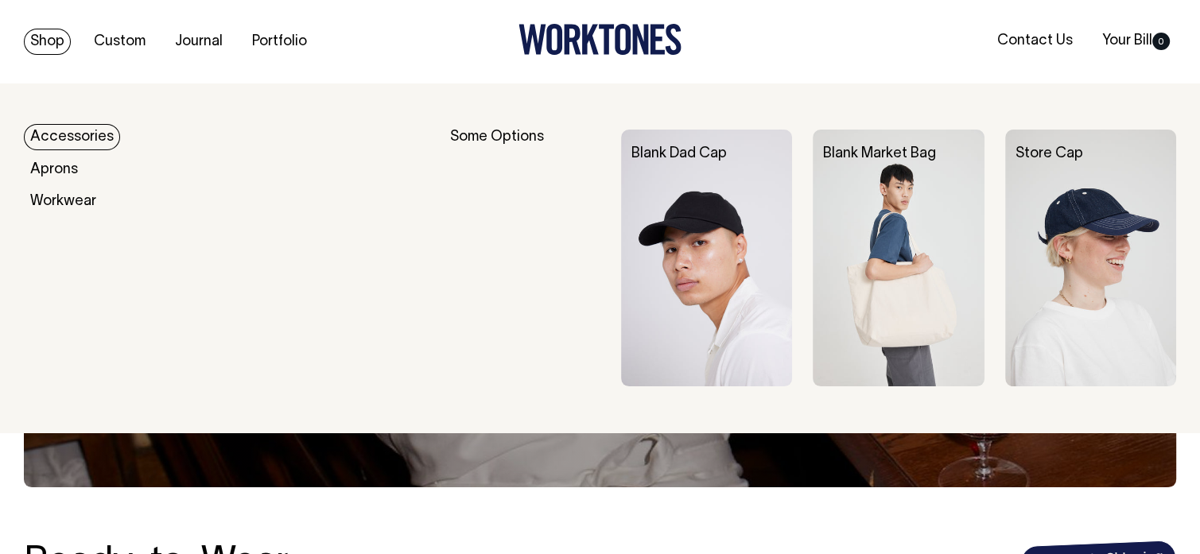
click at [37, 34] on link "Shop" at bounding box center [47, 42] width 47 height 26
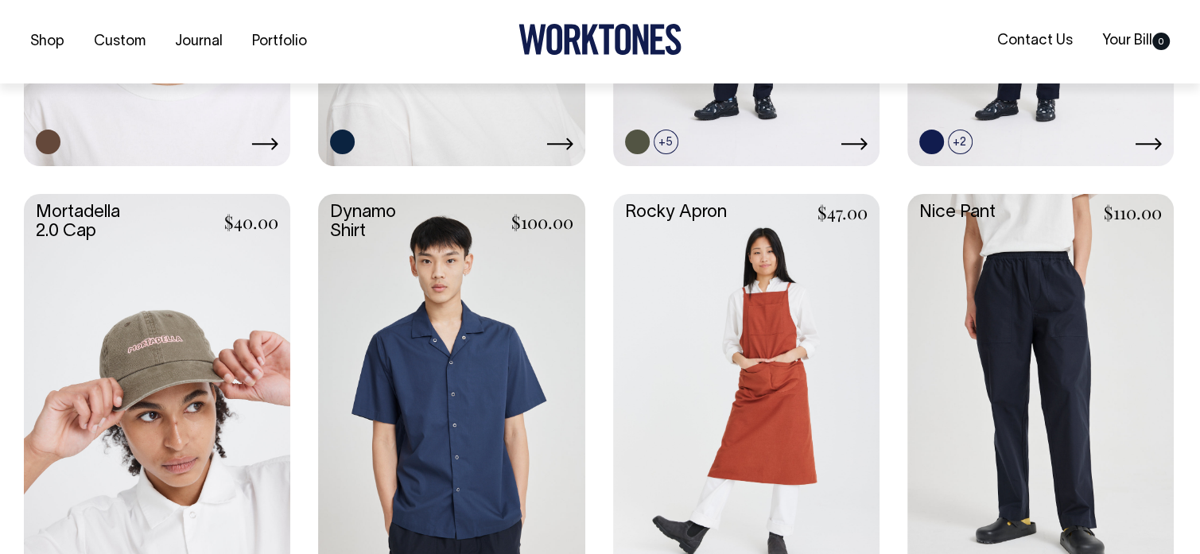
scroll to position [1431, 0]
click at [994, 306] on link at bounding box center [1040, 391] width 266 height 397
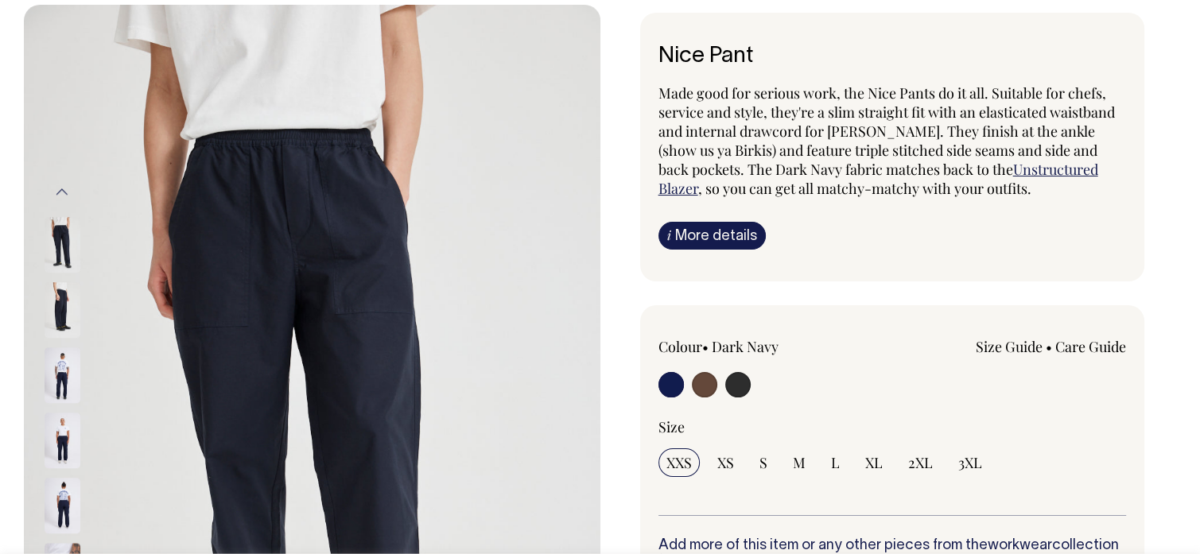
scroll to position [79, 0]
click at [698, 382] on input "radio" at bounding box center [704, 383] width 25 height 25
radio input "true"
radio input "false"
radio input "true"
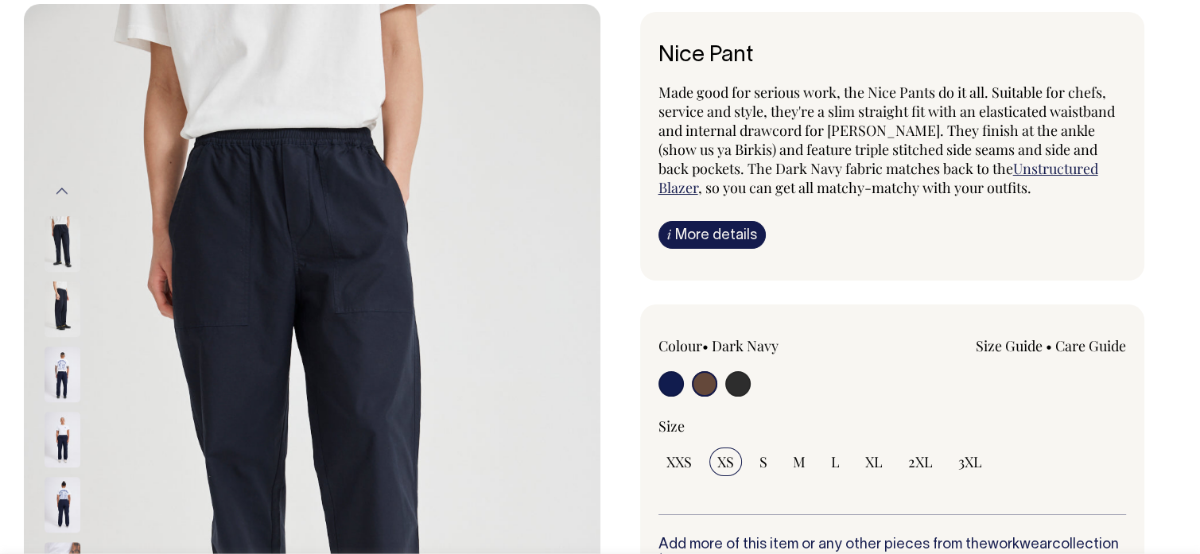
select select "Chocolate"
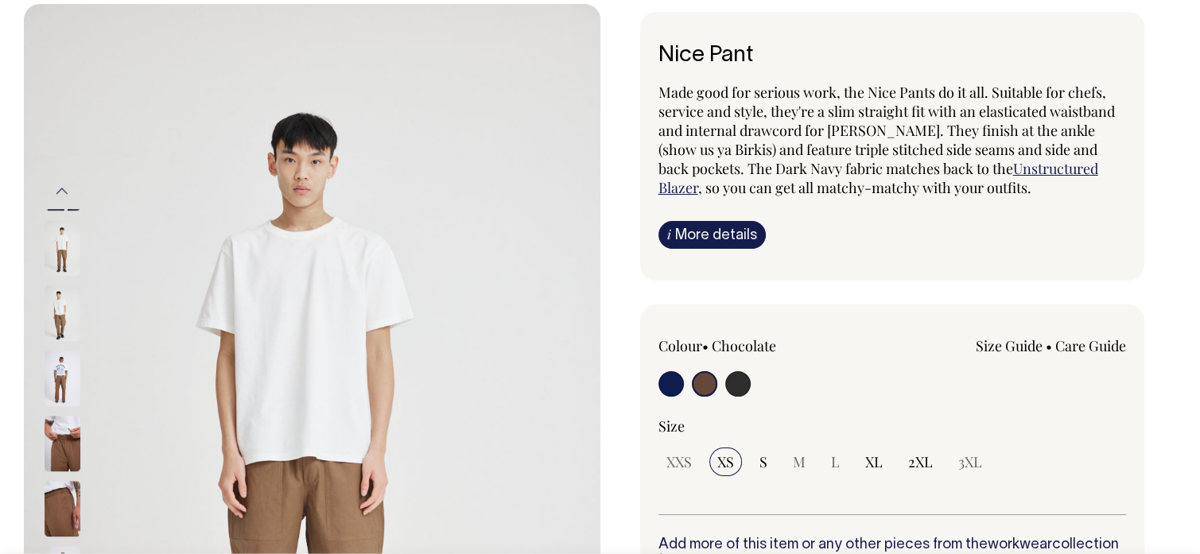
click at [731, 383] on input "radio" at bounding box center [737, 383] width 25 height 25
radio input "true"
select select "Charcoal"
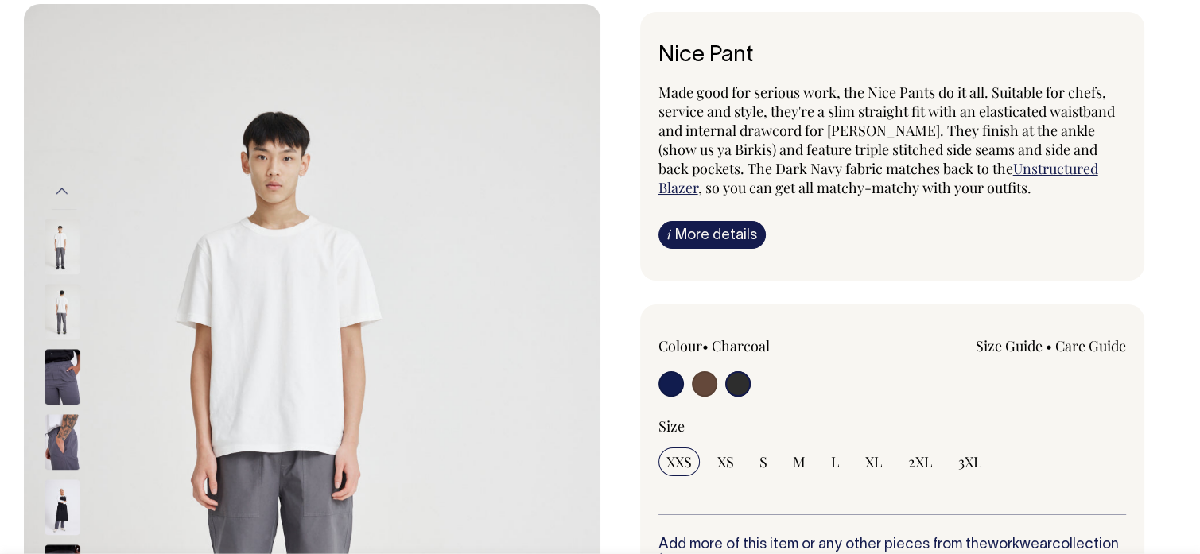
click at [668, 376] on input "radio" at bounding box center [670, 383] width 25 height 25
radio input "true"
select select "Dark Navy"
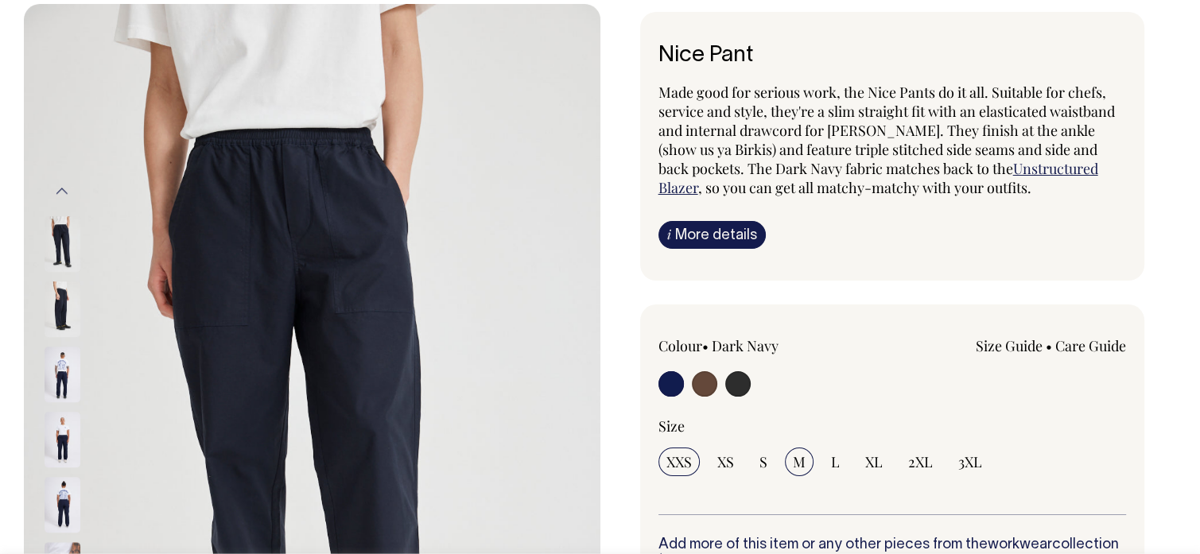
click at [794, 449] on input "M" at bounding box center [799, 462] width 29 height 29
radio input "true"
select select "M"
click at [822, 409] on div "Colour • Dark Navy Size Guide" at bounding box center [892, 425] width 468 height 179
click at [1014, 339] on link "Size Guide" at bounding box center [1008, 345] width 67 height 19
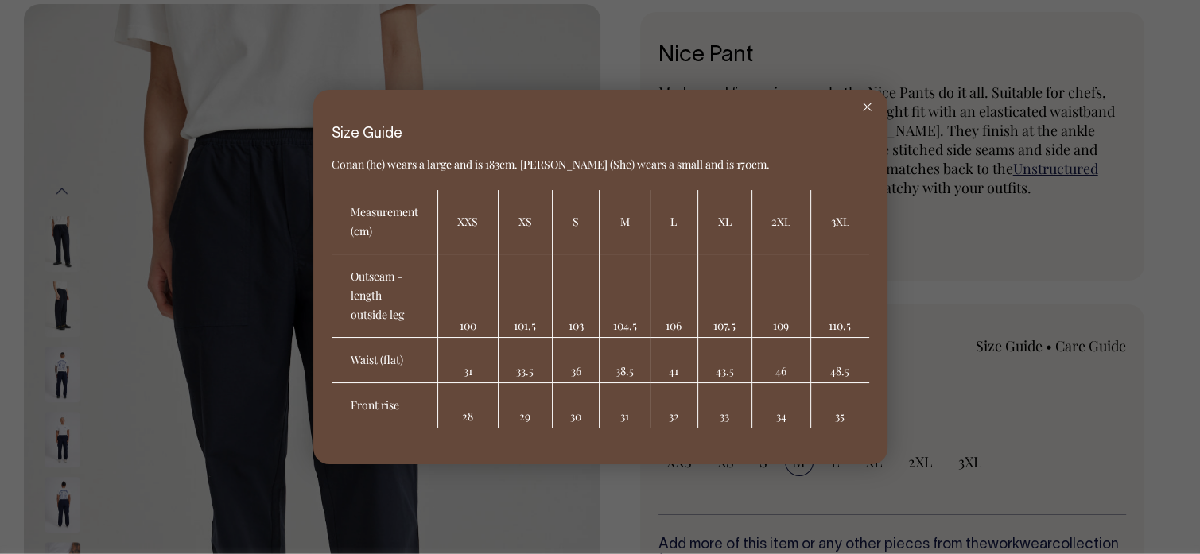
click at [866, 103] on div at bounding box center [867, 107] width 41 height 35
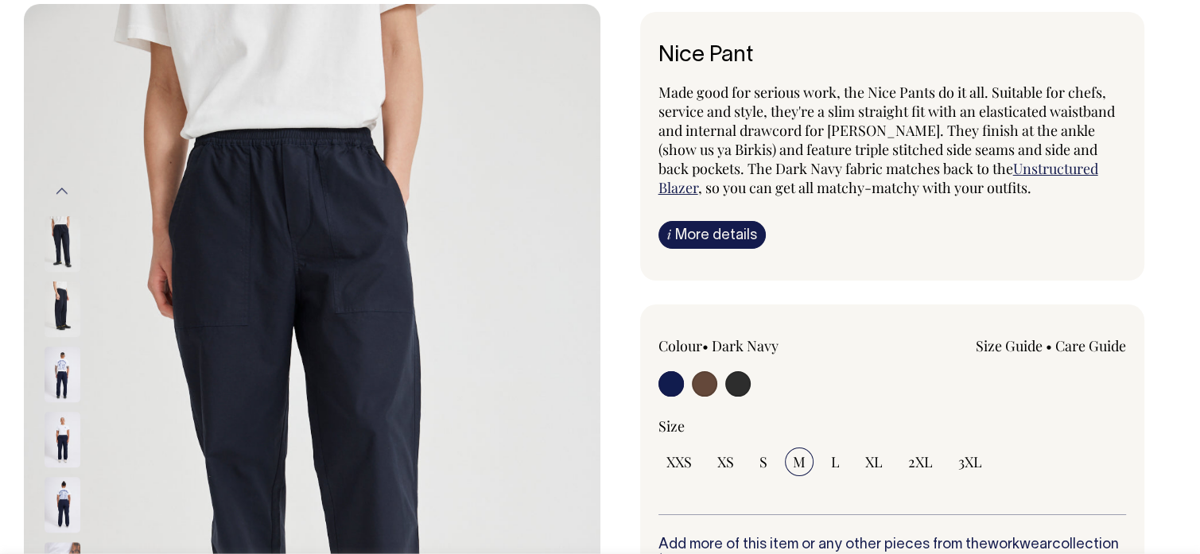
click at [699, 232] on link "i More details" at bounding box center [711, 235] width 107 height 28
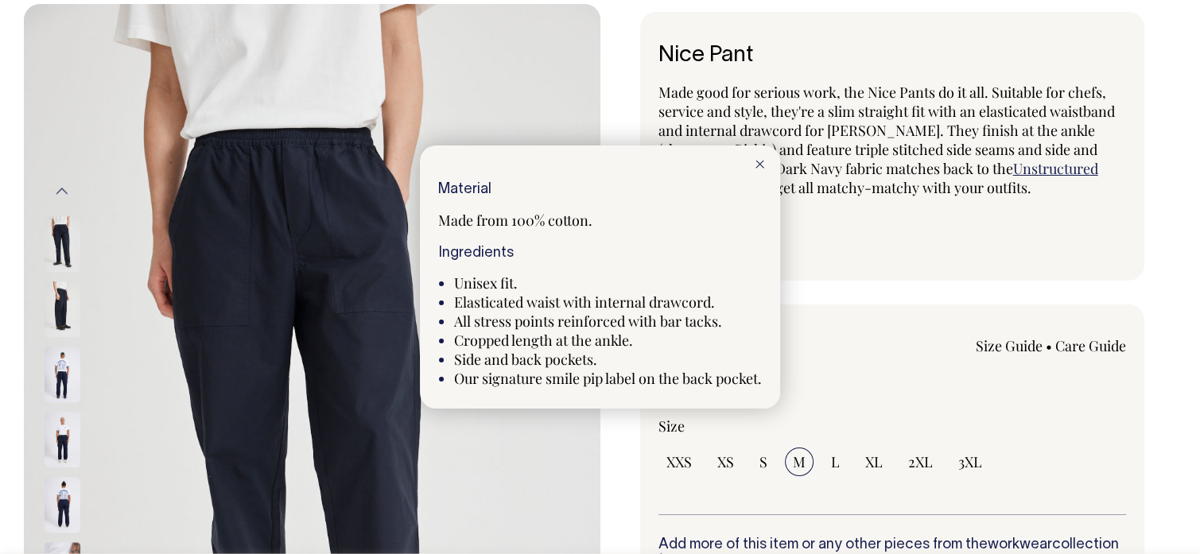
click at [766, 157] on div at bounding box center [759, 162] width 41 height 35
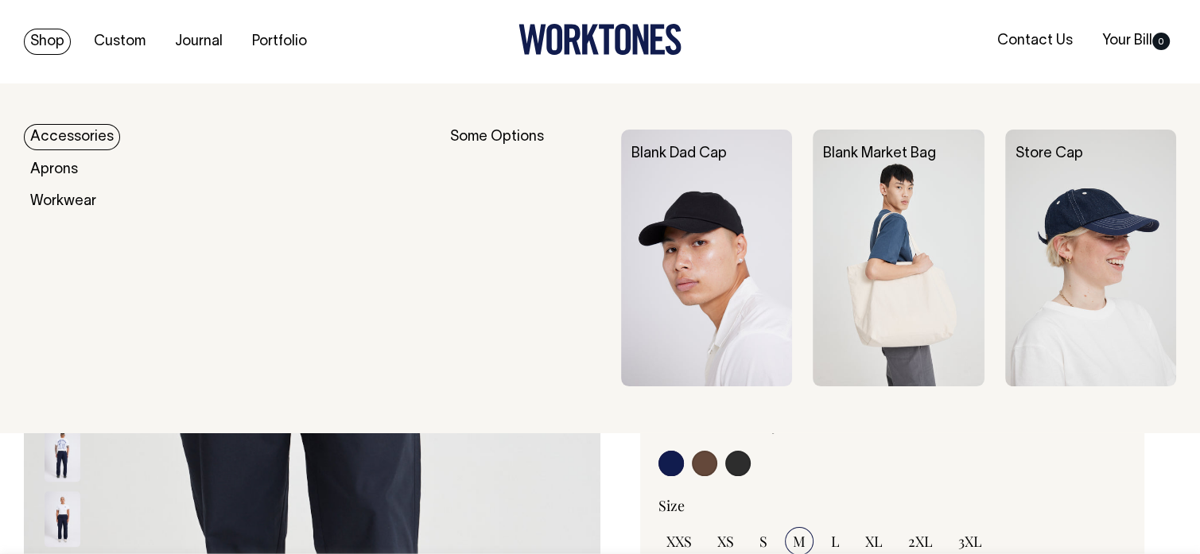
click at [55, 39] on link "Shop" at bounding box center [47, 42] width 47 height 26
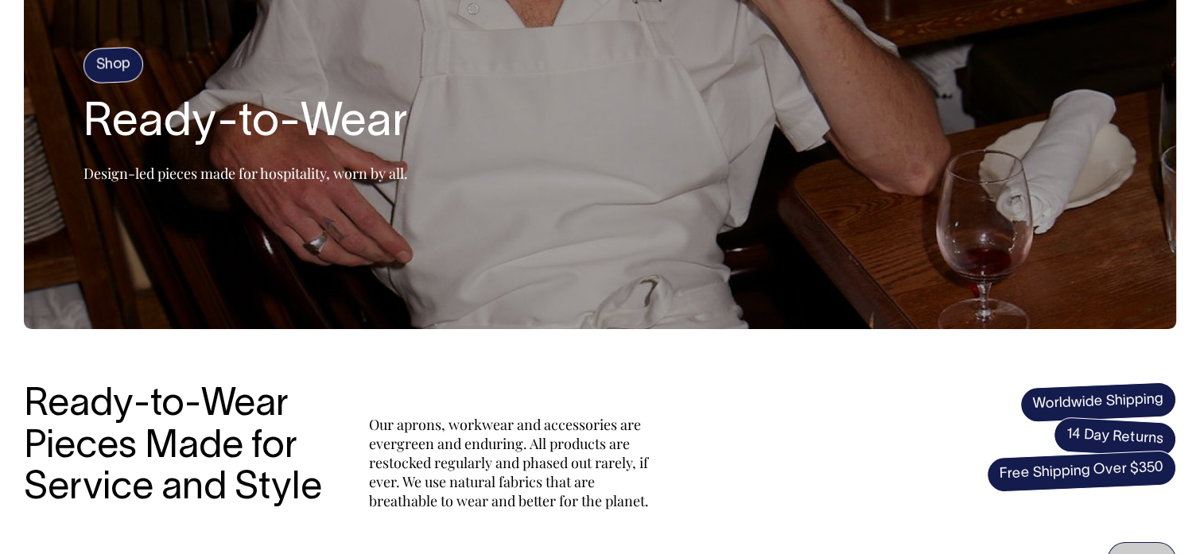
scroll to position [159, 0]
